Goal: Find contact information: Find contact information

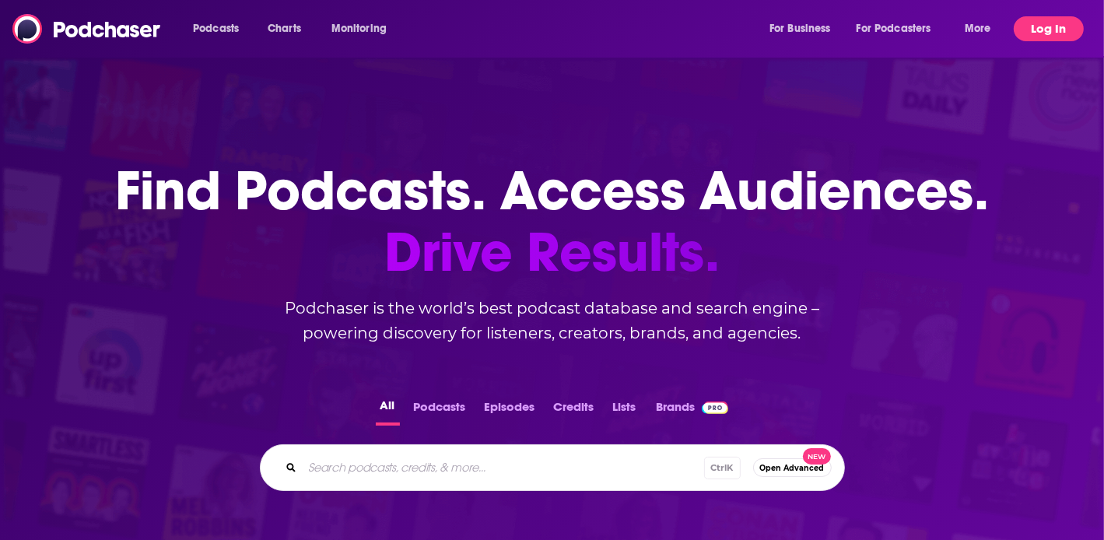
click at [1041, 23] on button "Log In" at bounding box center [1049, 28] width 70 height 25
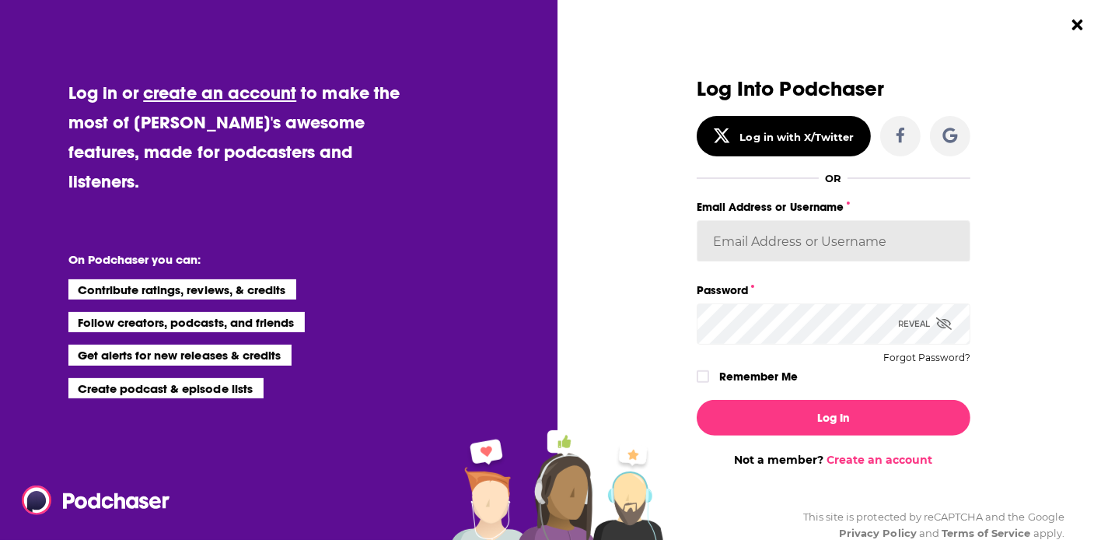
click at [827, 243] on input "Email Address or Username" at bounding box center [834, 241] width 274 height 42
type input "[EMAIL_ADDRESS][DOMAIN_NAME]"
click at [697, 400] on button "Log In" at bounding box center [834, 418] width 274 height 36
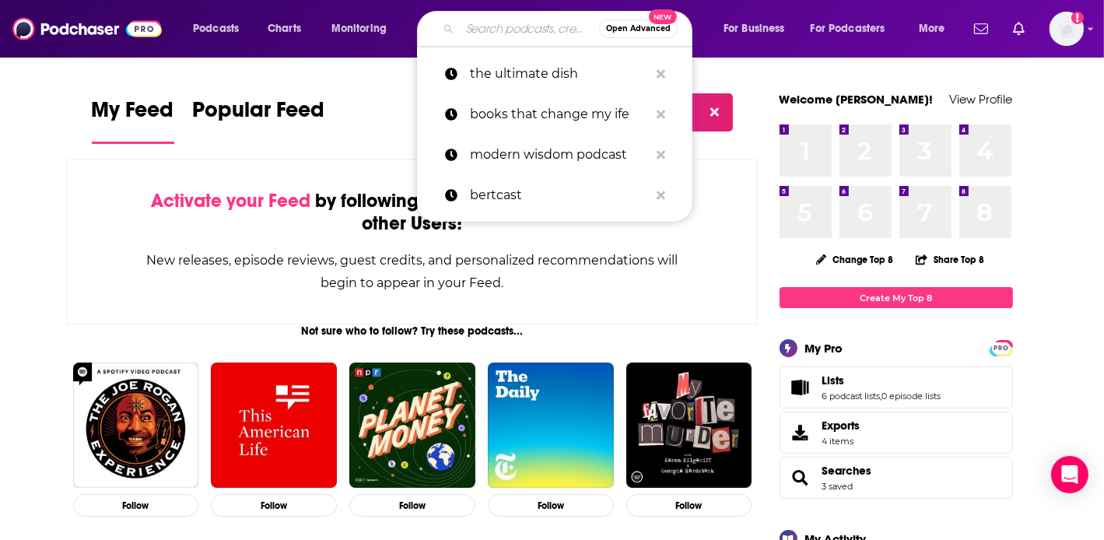
click at [509, 23] on input "Search podcasts, credits, & more..." at bounding box center [529, 28] width 139 height 25
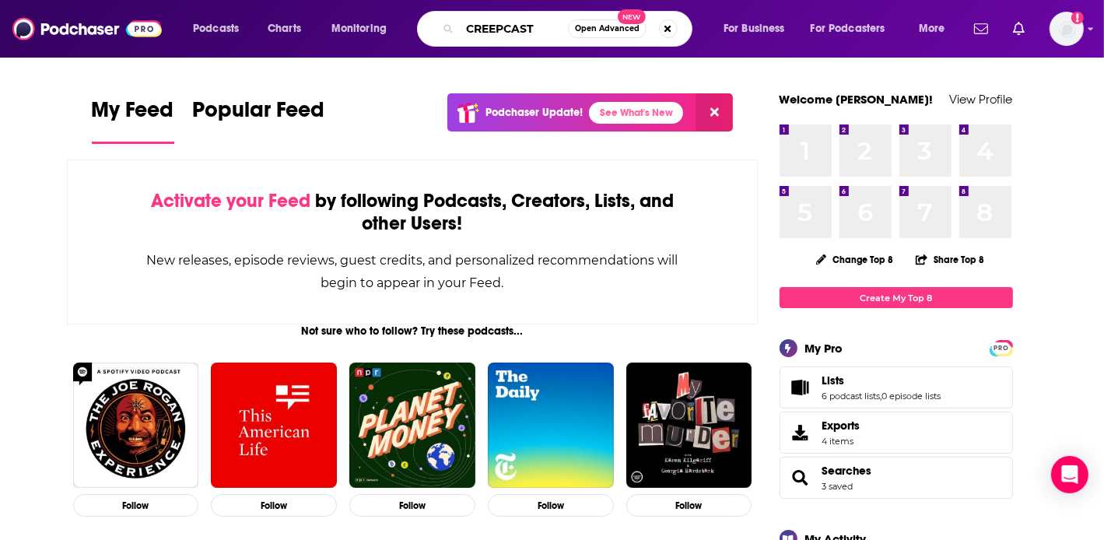
type input "CREEPCAST"
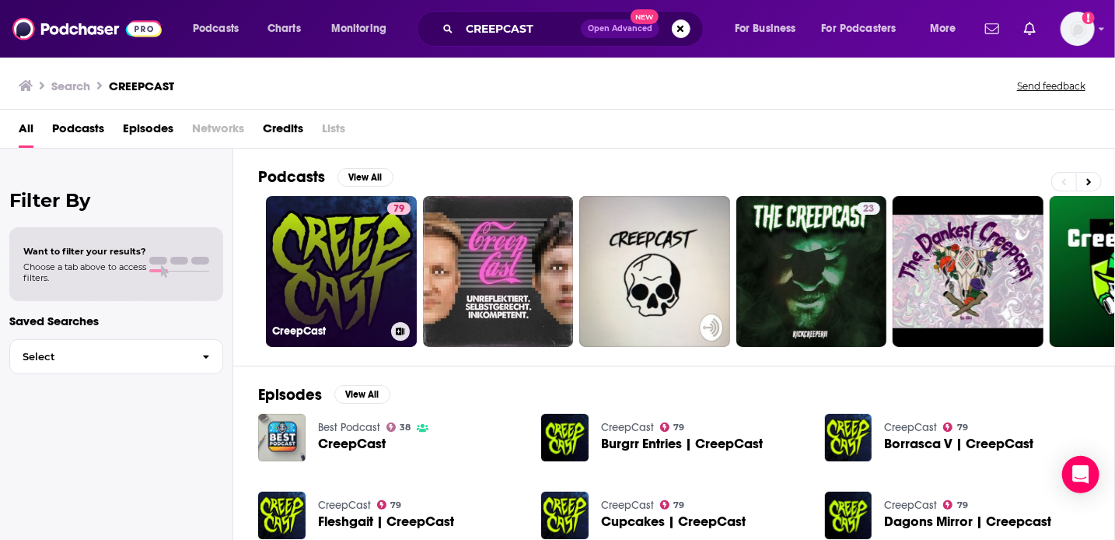
click at [324, 259] on link "79 CreepCast" at bounding box center [341, 271] width 151 height 151
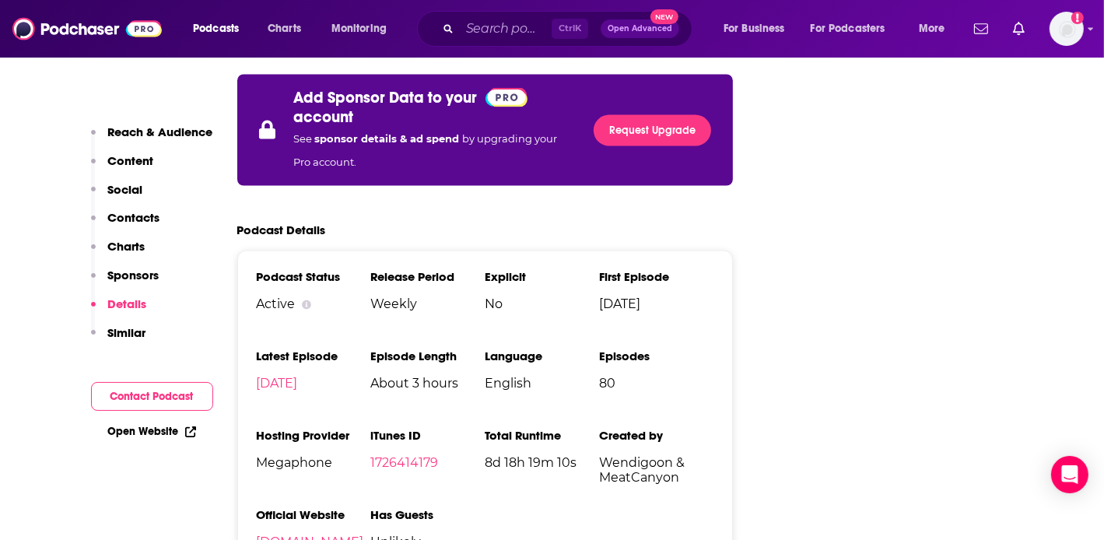
scroll to position [2455, 0]
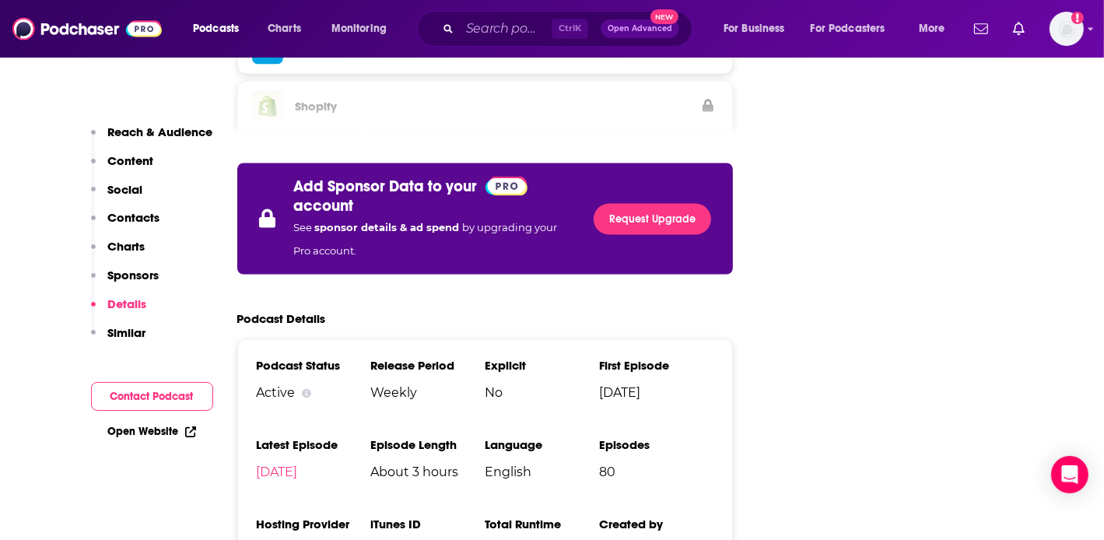
click at [124, 215] on p "Contacts" at bounding box center [134, 217] width 52 height 15
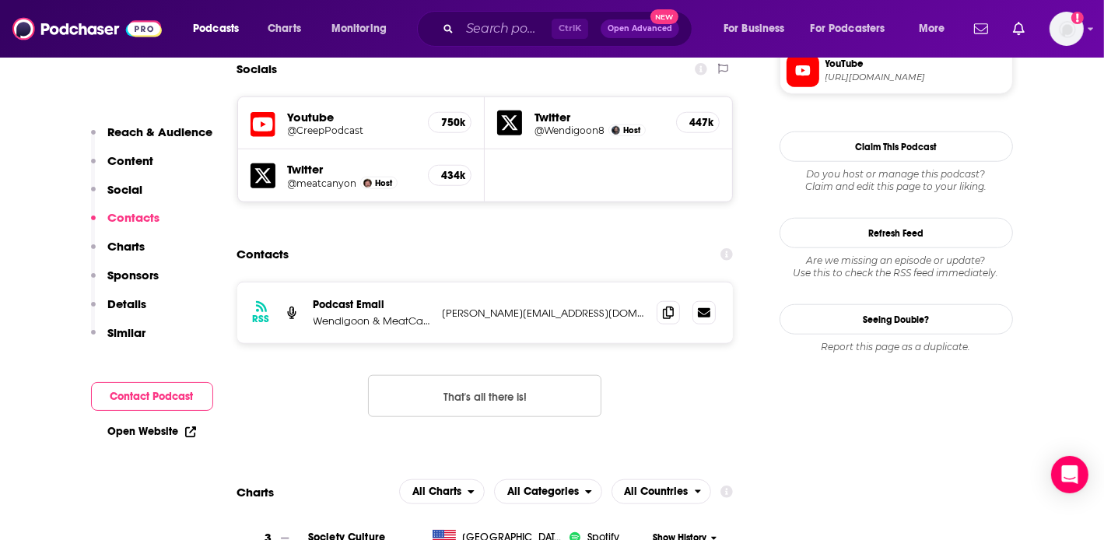
scroll to position [1318, 0]
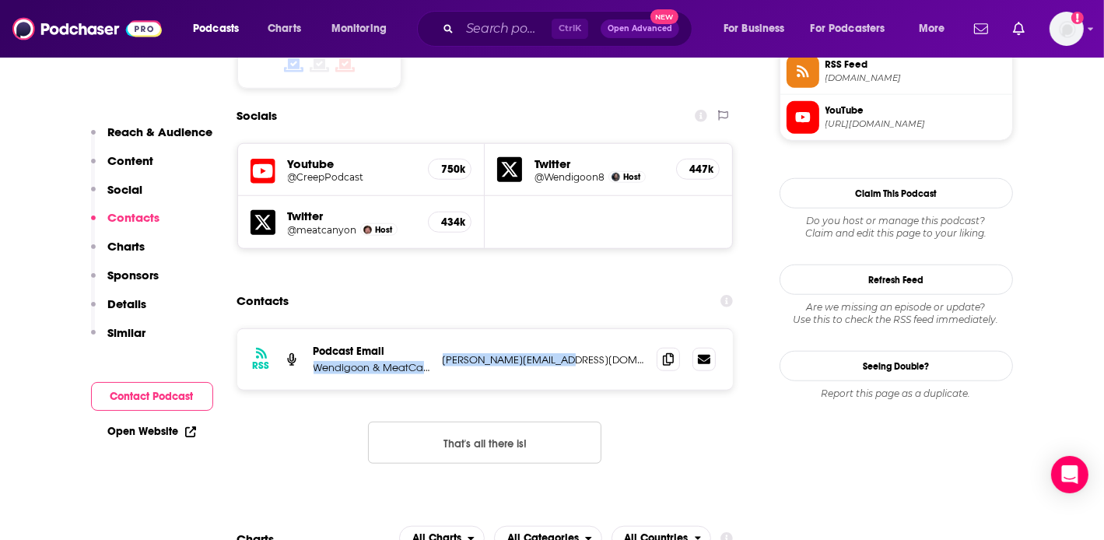
drag, startPoint x: 436, startPoint y: 287, endPoint x: 568, endPoint y: 284, distance: 132.3
click at [568, 329] on div "RSS Podcast Email Wendigoon & MeatCanyon [PERSON_NAME][EMAIL_ADDRESS][DOMAIN_NA…" at bounding box center [485, 359] width 496 height 61
click at [568, 353] on p "[PERSON_NAME][EMAIL_ADDRESS][DOMAIN_NAME]" at bounding box center [544, 359] width 202 height 13
click at [669, 347] on span at bounding box center [667, 358] width 23 height 23
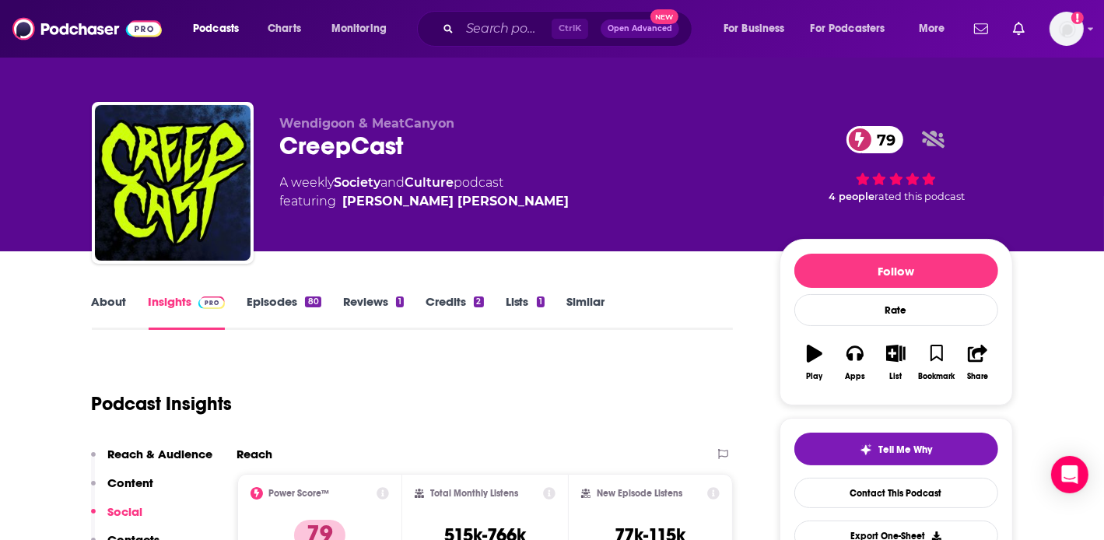
scroll to position [0, 0]
